Goal: Task Accomplishment & Management: Complete application form

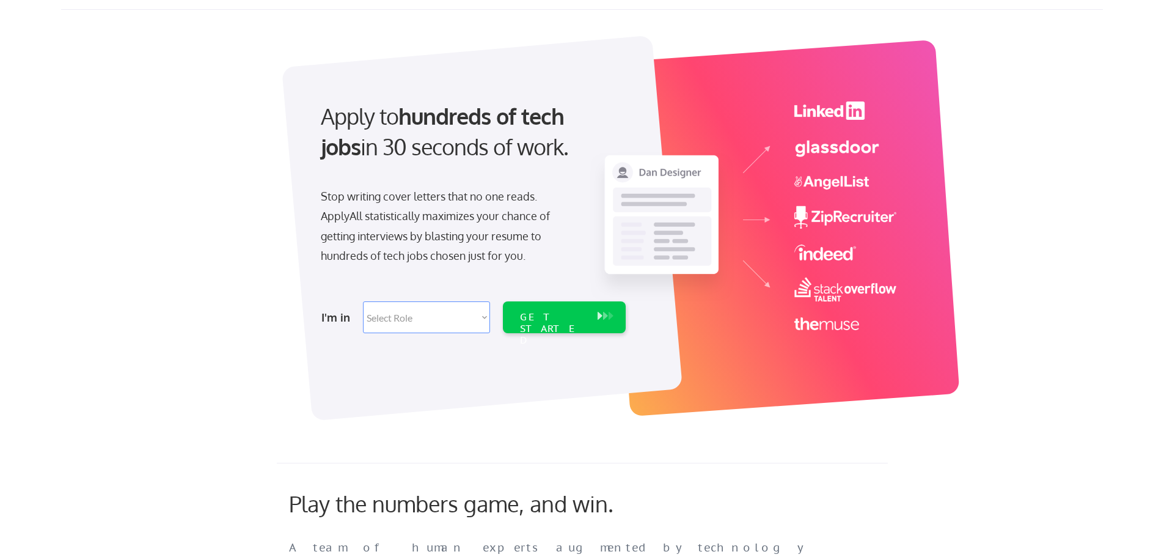
scroll to position [61, 0]
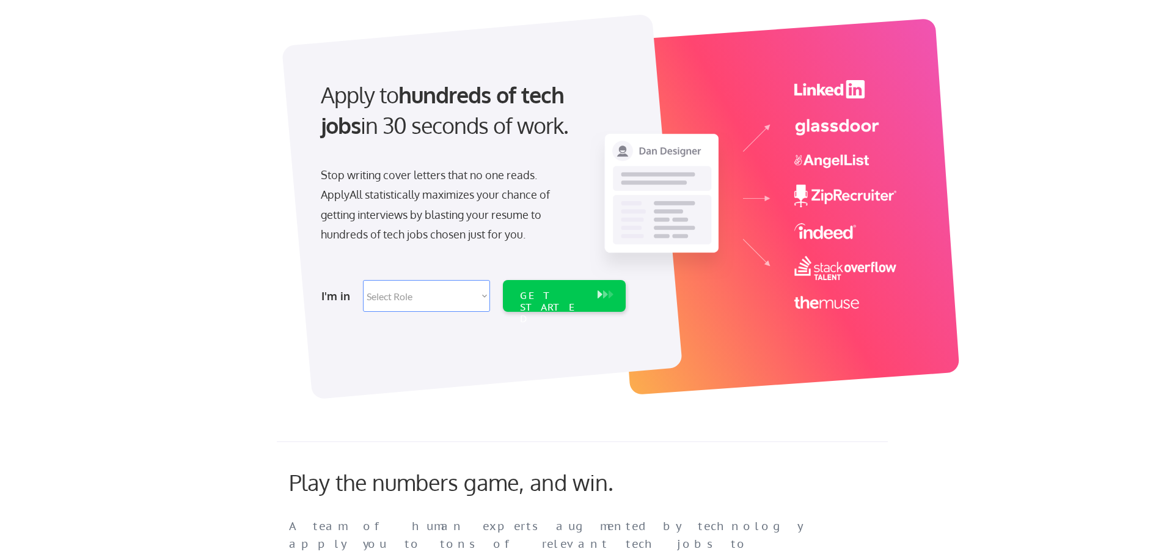
click at [471, 293] on select "Select Role Software Engineering Product Management Customer Success Sales UI/U…" at bounding box center [426, 296] width 127 height 32
click at [585, 224] on div "Apply to hundreds of tech jobs in 30 seconds of work. Stop writing cover letter…" at bounding box center [472, 192] width 342 height 250
click at [477, 301] on select "Select Role Software Engineering Product Management Customer Success Sales UI/U…" at bounding box center [426, 296] width 127 height 32
select select ""engineering""
click at [363, 280] on select "Select Role Software Engineering Product Management Customer Success Sales UI/U…" at bounding box center [426, 296] width 127 height 32
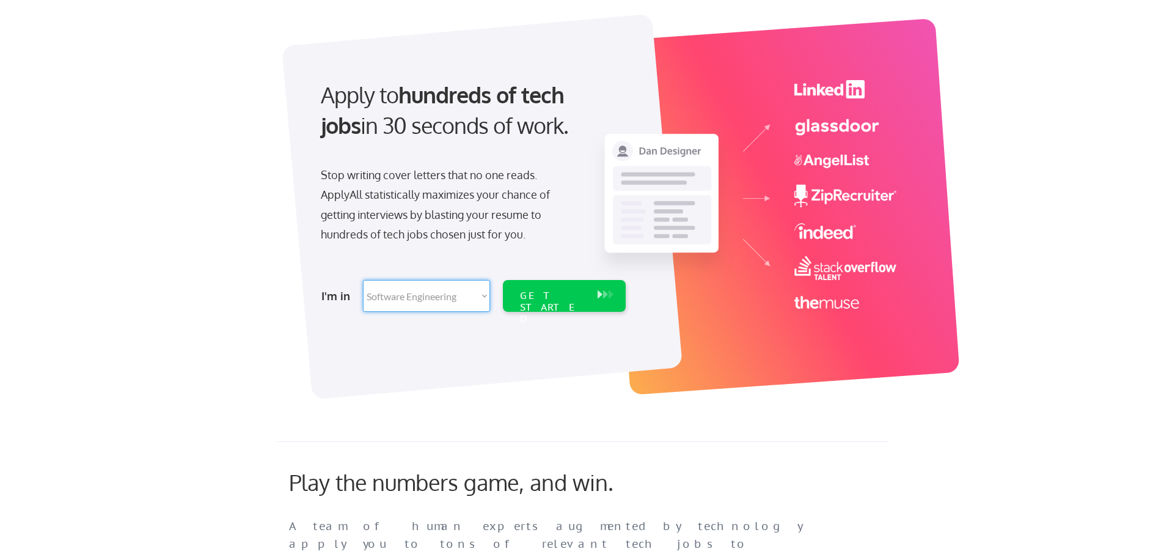
select select ""engineering""
click at [535, 310] on div "GET STARTED" at bounding box center [553, 296] width 78 height 32
click at [546, 299] on div "GET STARTED" at bounding box center [552, 307] width 65 height 35
